Goal: Transaction & Acquisition: Purchase product/service

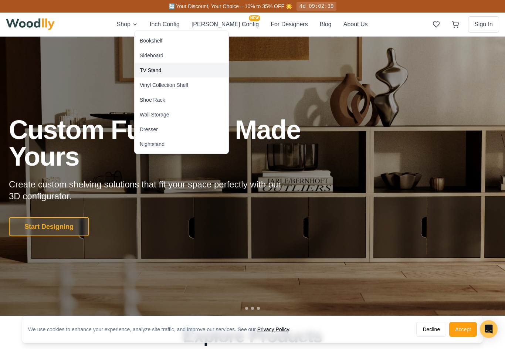
click at [145, 69] on div "TV Stand" at bounding box center [150, 70] width 21 height 7
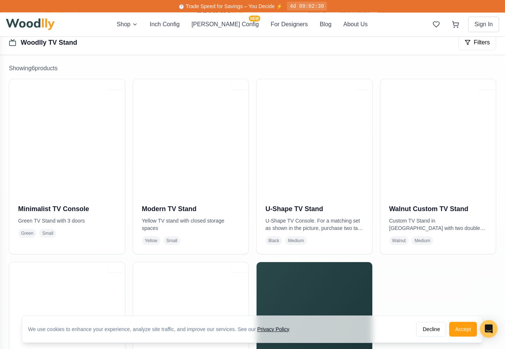
scroll to position [117, 0]
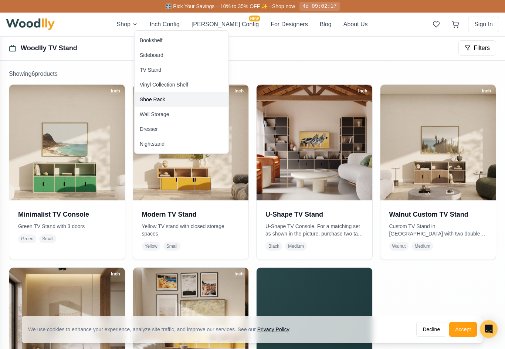
click at [150, 100] on div "Shoe Rack" at bounding box center [152, 99] width 25 height 7
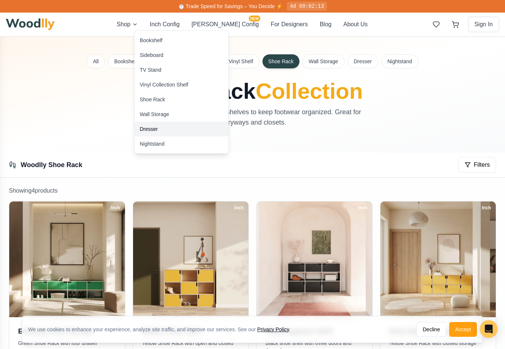
click at [146, 128] on div "Dresser" at bounding box center [149, 128] width 18 height 7
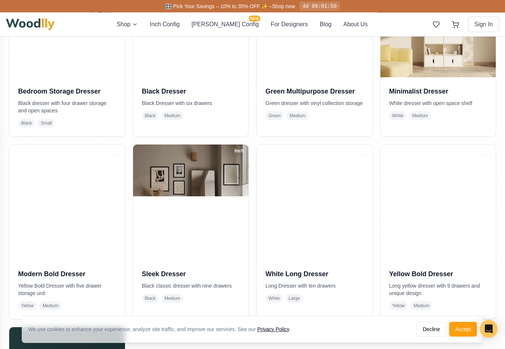
scroll to position [240, 0]
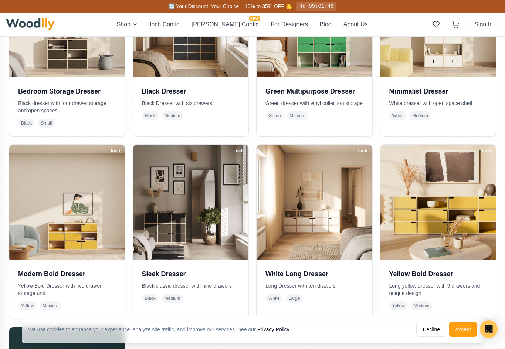
click at [305, 203] on img at bounding box center [315, 203] width 116 height 116
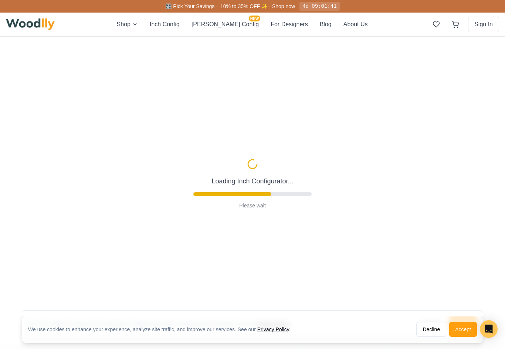
type input "72"
type input "3"
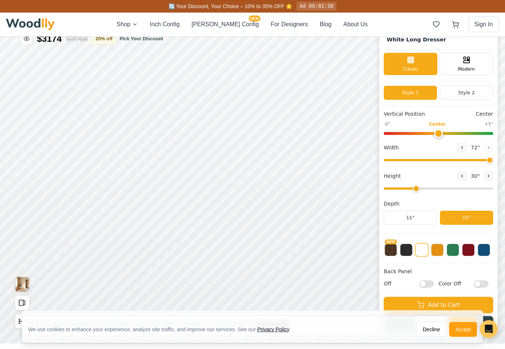
click at [474, 63] on div "Modern" at bounding box center [467, 64] width 54 height 22
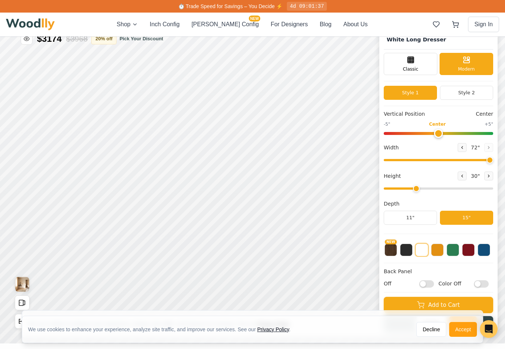
click at [416, 63] on div "Classic" at bounding box center [411, 64] width 54 height 22
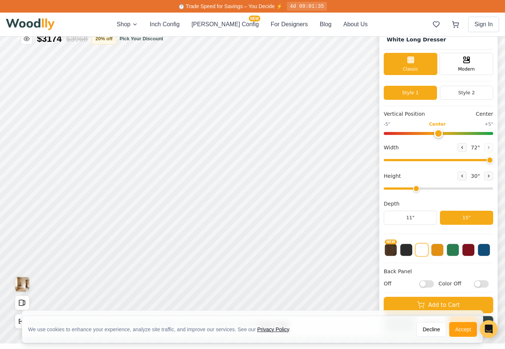
click at [473, 91] on button "Style 2" at bounding box center [466, 93] width 53 height 14
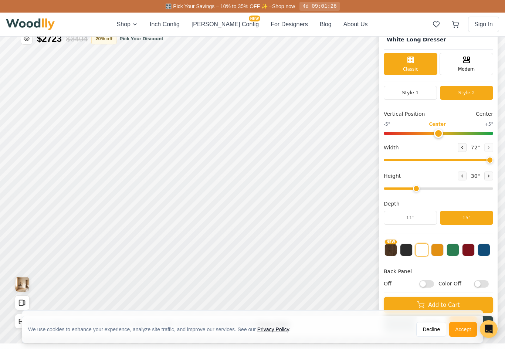
click at [411, 94] on button "Style 1" at bounding box center [410, 93] width 53 height 14
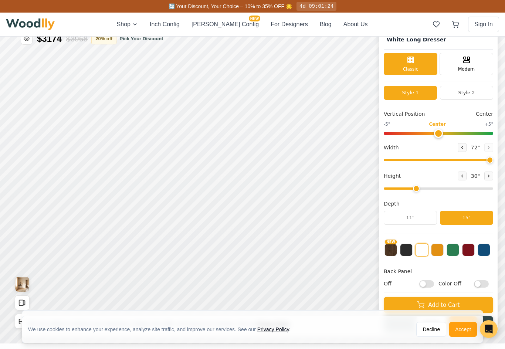
click at [468, 91] on button "Style 2" at bounding box center [466, 93] width 53 height 14
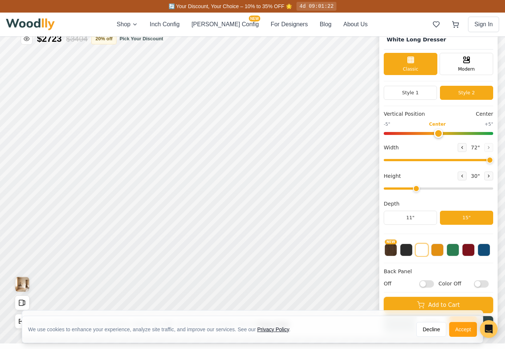
click at [423, 91] on button "Style 1" at bounding box center [410, 93] width 53 height 14
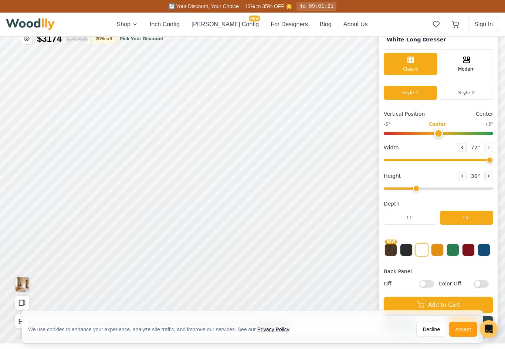
click at [464, 89] on button "Style 2" at bounding box center [466, 93] width 53 height 14
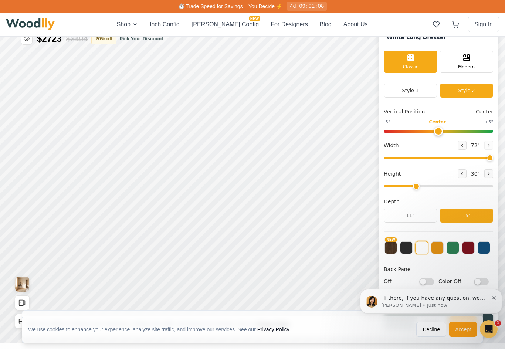
scroll to position [2, 0]
click at [389, 251] on button "NEW" at bounding box center [391, 248] width 13 height 13
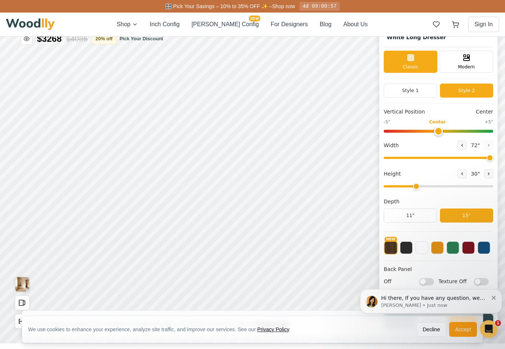
click at [437, 253] on button at bounding box center [437, 248] width 13 height 13
click at [423, 248] on button at bounding box center [422, 248] width 13 height 13
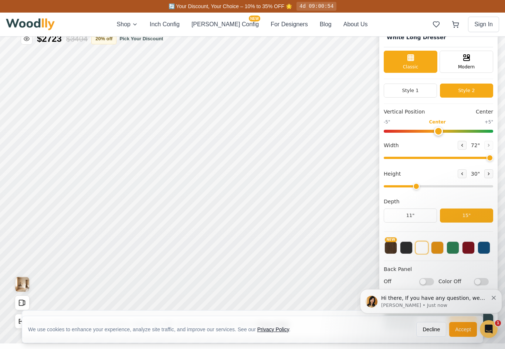
click at [501, 296] on div "Hi there, If you have any question, we are right here for you. 😊 [PERSON_NAME] …" at bounding box center [431, 301] width 142 height 24
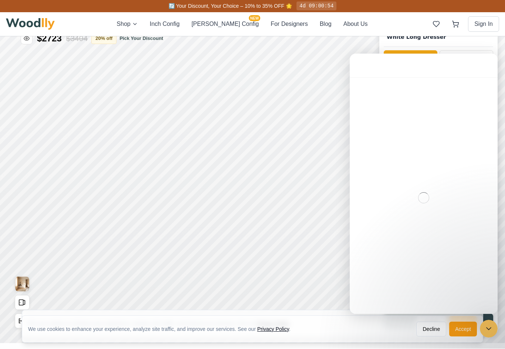
scroll to position [0, 0]
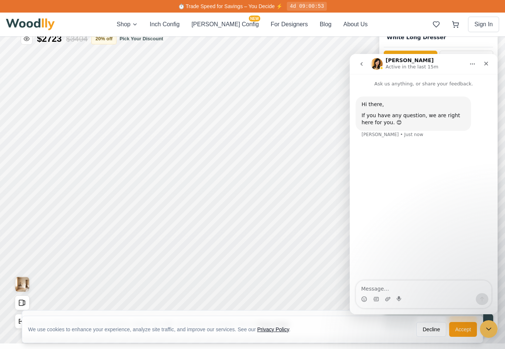
click at [486, 65] on icon "Close" at bounding box center [487, 64] width 6 height 6
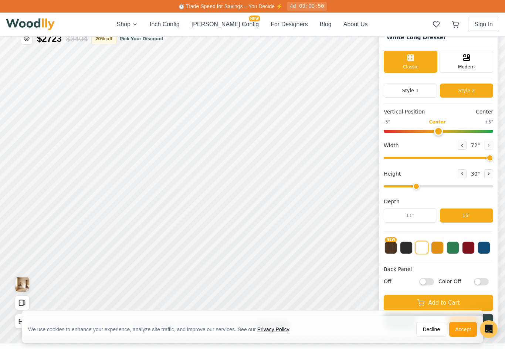
click at [405, 306] on button "Add to Cart" at bounding box center [439, 303] width 110 height 16
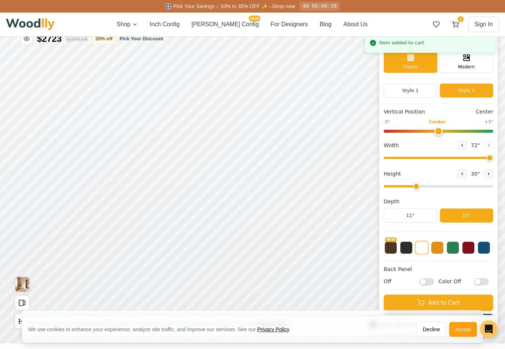
click at [20, 282] on img "View Gallery" at bounding box center [22, 284] width 14 height 15
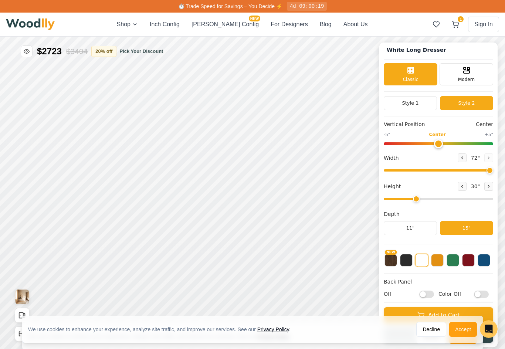
click at [216, 26] on button "[PERSON_NAME] Config NEW" at bounding box center [225, 24] width 67 height 9
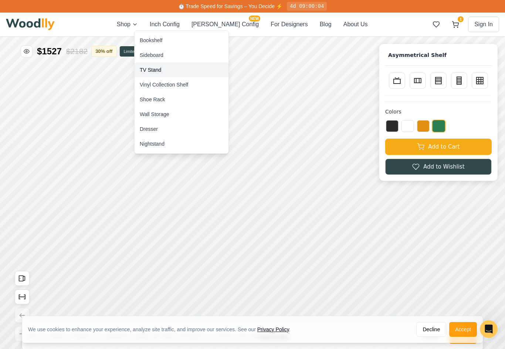
click at [144, 68] on div "TV Stand" at bounding box center [150, 69] width 21 height 7
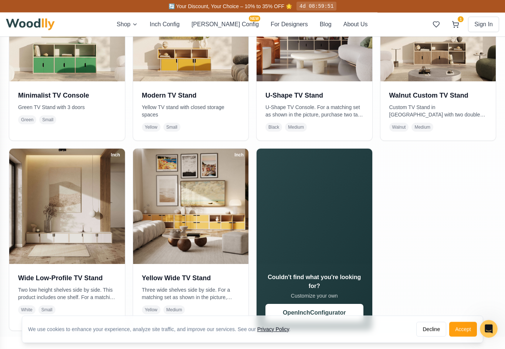
scroll to position [236, 0]
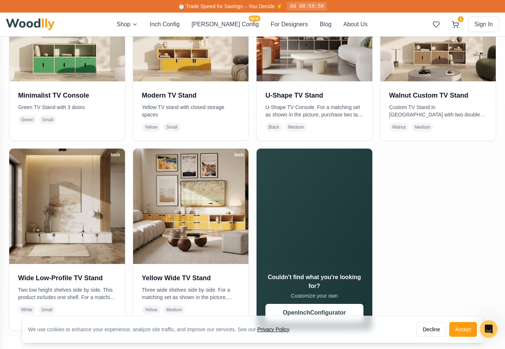
click at [419, 65] on img at bounding box center [439, 24] width 116 height 116
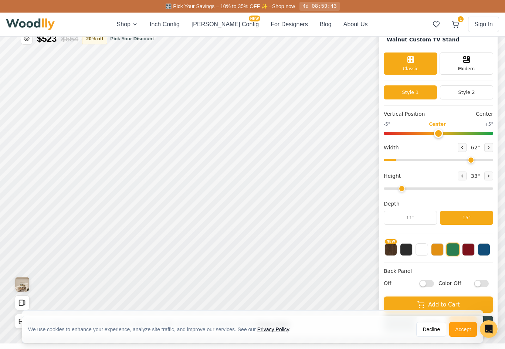
type input "62"
type input "2"
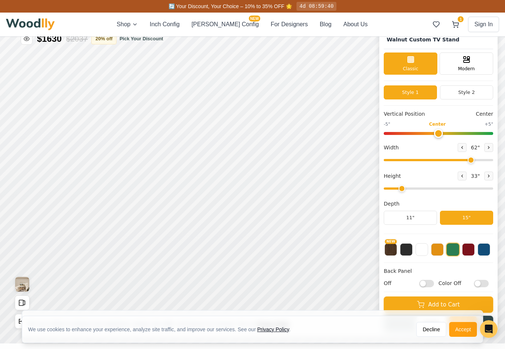
click at [465, 96] on button "Style 2" at bounding box center [466, 92] width 53 height 14
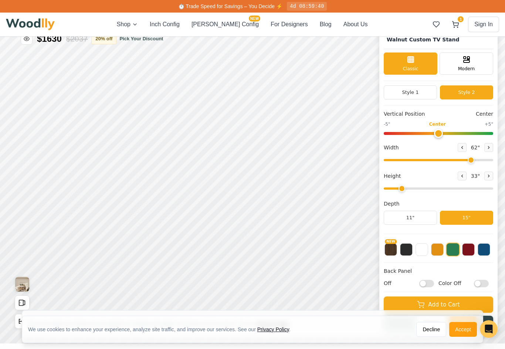
click at [467, 64] on div "Modern" at bounding box center [467, 64] width 54 height 22
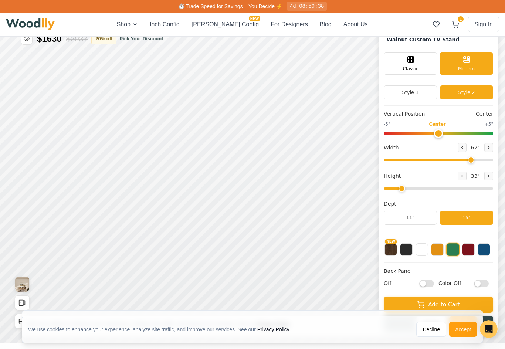
click at [416, 64] on div "Classic" at bounding box center [411, 64] width 54 height 22
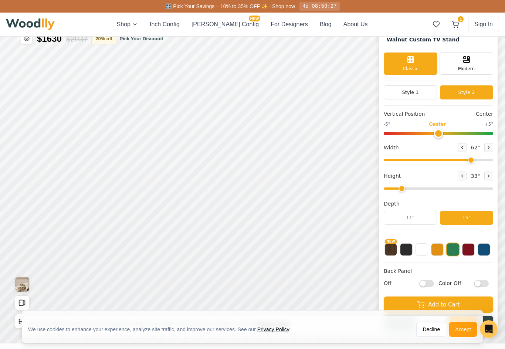
click at [457, 27] on icon at bounding box center [455, 24] width 7 height 7
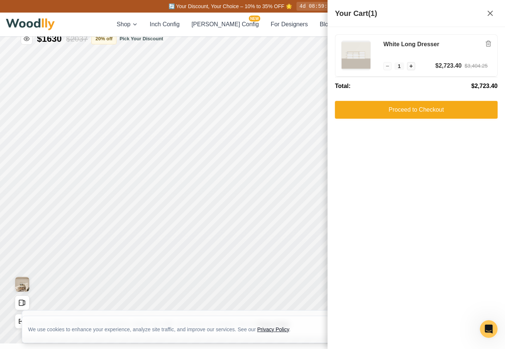
click at [487, 44] on icon "Remove item" at bounding box center [489, 44] width 4 height 6
